Goal: Task Accomplishment & Management: Manage account settings

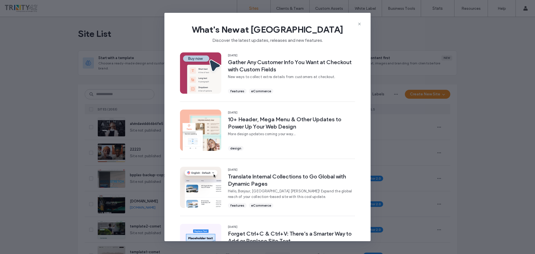
click at [356, 23] on div "What's New at Duda Discover the latest updates, releases and new features." at bounding box center [267, 31] width 206 height 37
click at [359, 23] on icon at bounding box center [359, 24] width 4 height 4
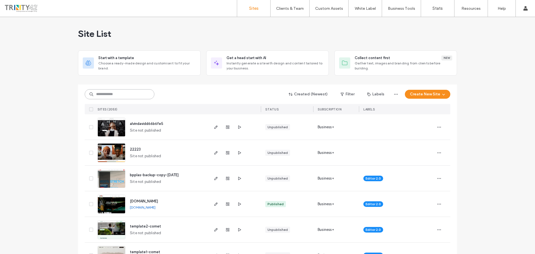
click at [122, 94] on input at bounding box center [120, 94] width 70 height 10
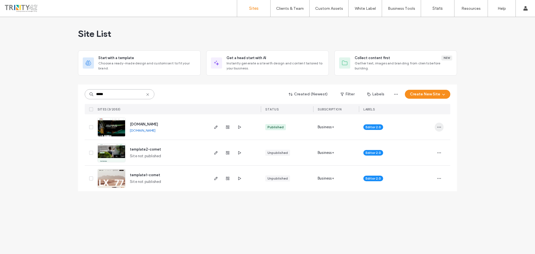
type input "*****"
click at [439, 126] on icon "button" at bounding box center [439, 127] width 4 height 4
click at [410, 185] on span "Site Dashboard" at bounding box center [417, 187] width 27 height 6
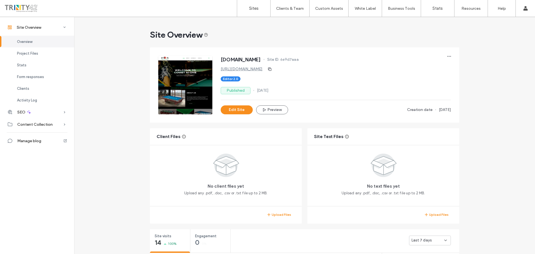
drag, startPoint x: 32, startPoint y: 89, endPoint x: 102, endPoint y: 86, distance: 70.0
click at [32, 89] on div "Clients" at bounding box center [37, 88] width 74 height 12
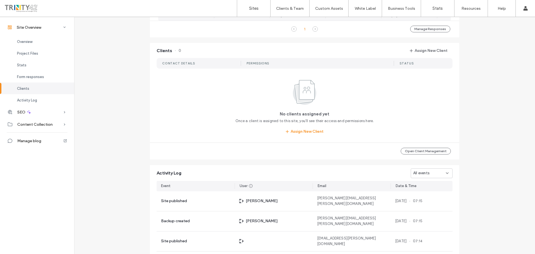
scroll to position [431, 0]
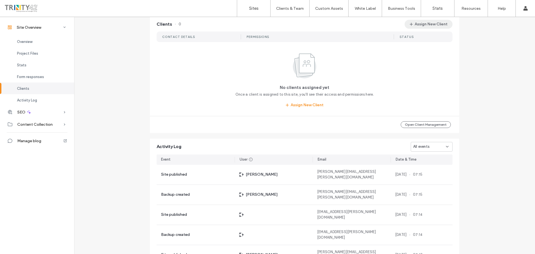
click at [429, 28] on button "Assign New Client" at bounding box center [428, 24] width 48 height 9
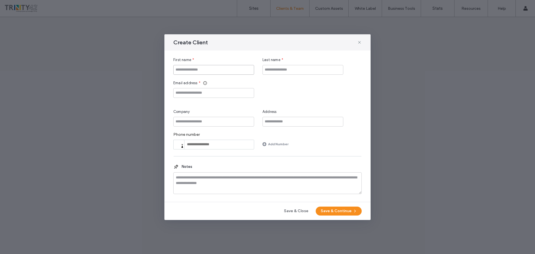
click at [215, 68] on input "First name" at bounding box center [213, 70] width 81 height 10
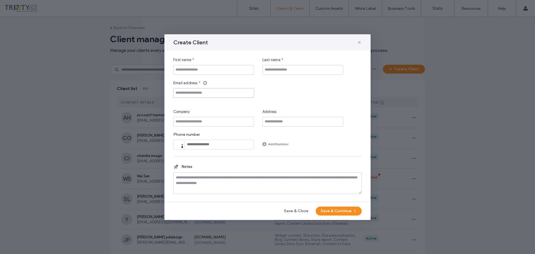
drag, startPoint x: 212, startPoint y: 98, endPoint x: 212, endPoint y: 93, distance: 5.0
click at [212, 98] on div "First name * Last name * Email address * Company Address Phone number Phone Add…" at bounding box center [267, 103] width 188 height 92
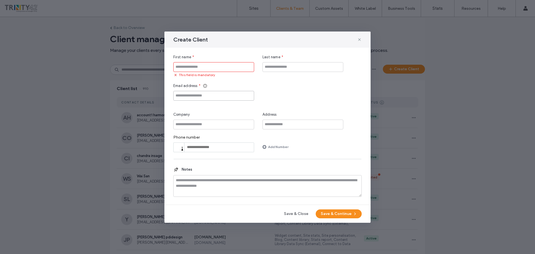
paste input "**********"
type input "**********"
click at [213, 67] on input "First name" at bounding box center [213, 67] width 81 height 10
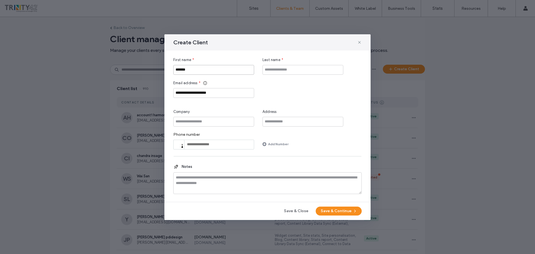
type input "*******"
click at [291, 71] on input "Last name" at bounding box center [302, 70] width 81 height 10
type input "*****"
click at [338, 211] on button "Save & Continue" at bounding box center [338, 210] width 46 height 9
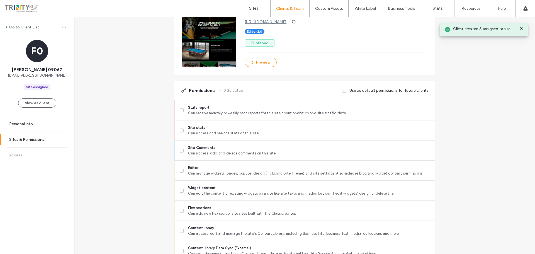
scroll to position [84, 0]
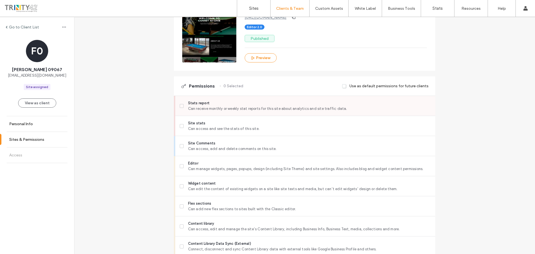
click at [182, 107] on label "Stats report Can receive monthly or weekly stat reports for this site about ana…" at bounding box center [305, 105] width 251 height 11
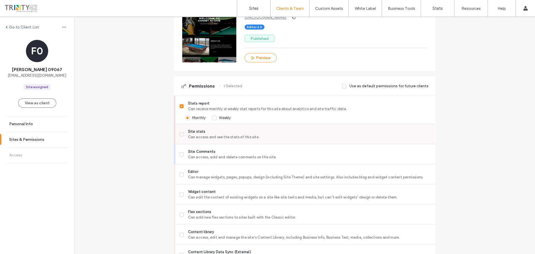
click at [180, 134] on icon at bounding box center [181, 134] width 2 height 2
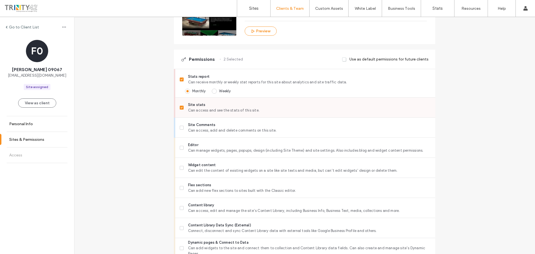
scroll to position [111, 0]
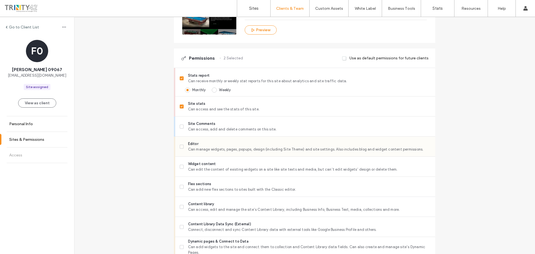
click at [180, 144] on span at bounding box center [182, 146] width 4 height 4
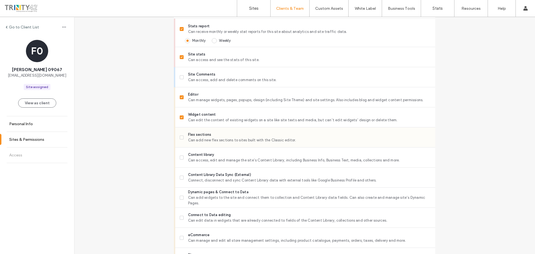
scroll to position [167, 0]
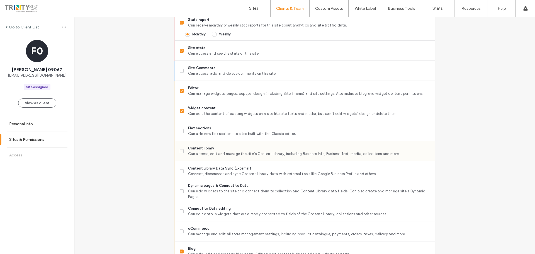
click at [180, 149] on span at bounding box center [182, 151] width 4 height 4
click at [180, 173] on label "Content Library Data Sync (External) Connect, disconnect and sync Content Libra…" at bounding box center [305, 170] width 251 height 11
click at [180, 196] on label "Dynamic pages & Connect to Data Can add widgets to the site and connect them to…" at bounding box center [305, 191] width 251 height 17
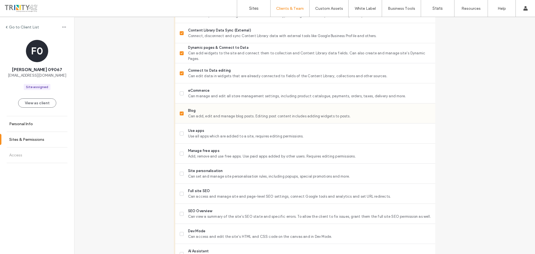
scroll to position [306, 0]
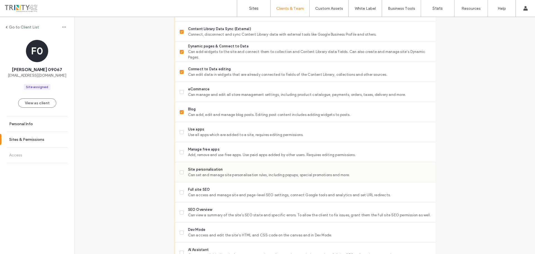
click at [199, 175] on span "Can set and manage site personalisation rules, including popups, special promot…" at bounding box center [309, 175] width 242 height 6
click at [192, 191] on span "Full site SEO" at bounding box center [309, 190] width 242 height 6
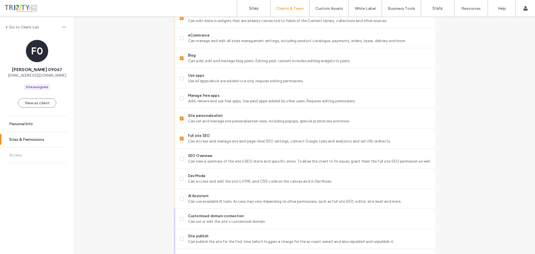
scroll to position [362, 0]
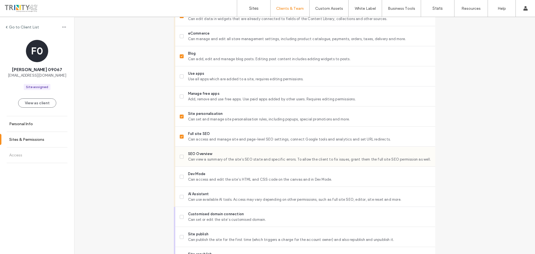
click at [185, 154] on label "SEO Overview Can view a summary of the site's SEO state and specific errors. To…" at bounding box center [305, 156] width 251 height 11
click at [192, 151] on span "SEO Overview" at bounding box center [309, 154] width 242 height 6
drag, startPoint x: 149, startPoint y: 193, endPoint x: 144, endPoint y: 174, distance: 19.4
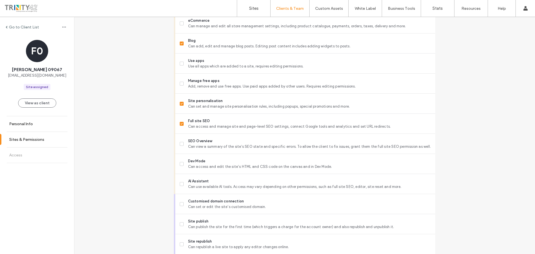
scroll to position [418, 0]
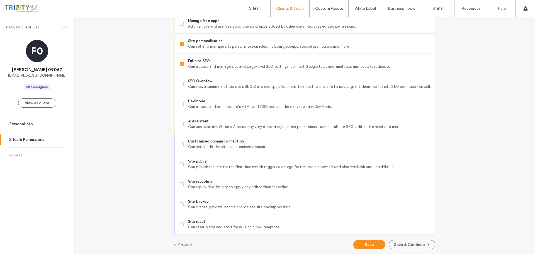
scroll to position [435, 0]
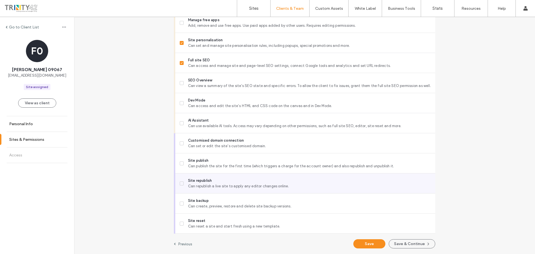
click at [206, 183] on span "Can republish a live site to apply any editor changes online." at bounding box center [309, 186] width 242 height 6
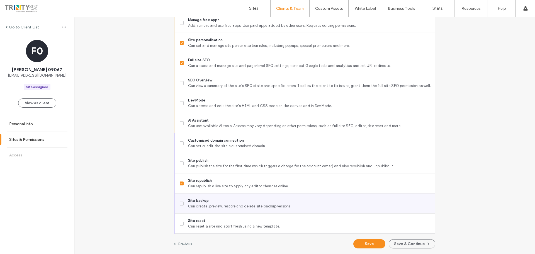
click at [197, 203] on span "Site backup" at bounding box center [309, 201] width 242 height 6
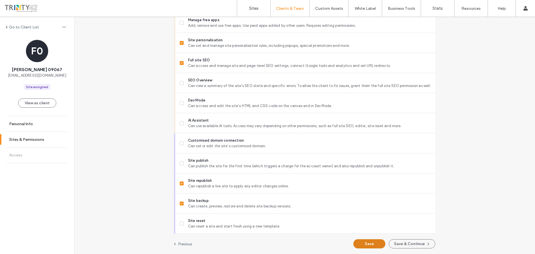
click at [374, 244] on button "Save" at bounding box center [369, 243] width 32 height 9
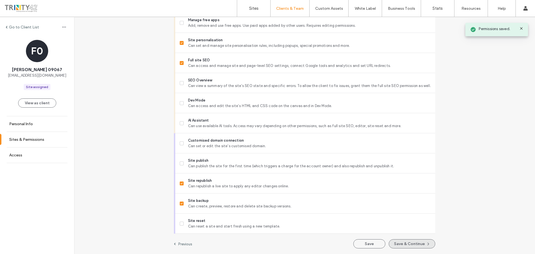
click at [410, 239] on button "Save & Continue" at bounding box center [411, 243] width 46 height 9
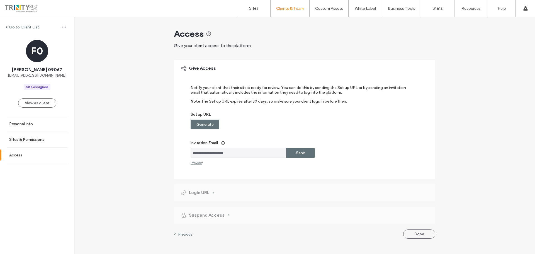
click at [306, 156] on div "Send" at bounding box center [300, 153] width 29 height 10
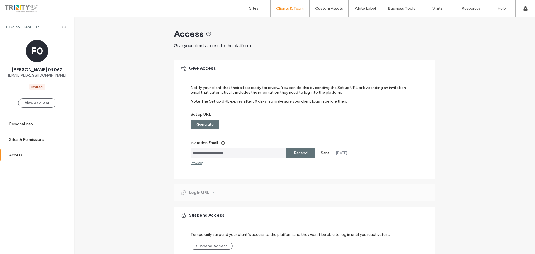
click at [38, 214] on div "Go to Client List F0 Frankie 09067 Frankie09067@gmail.com Invited View as clien…" at bounding box center [37, 135] width 74 height 237
click at [463, 73] on div "**********" at bounding box center [304, 149] width 460 height 264
